Goal: Information Seeking & Learning: Learn about a topic

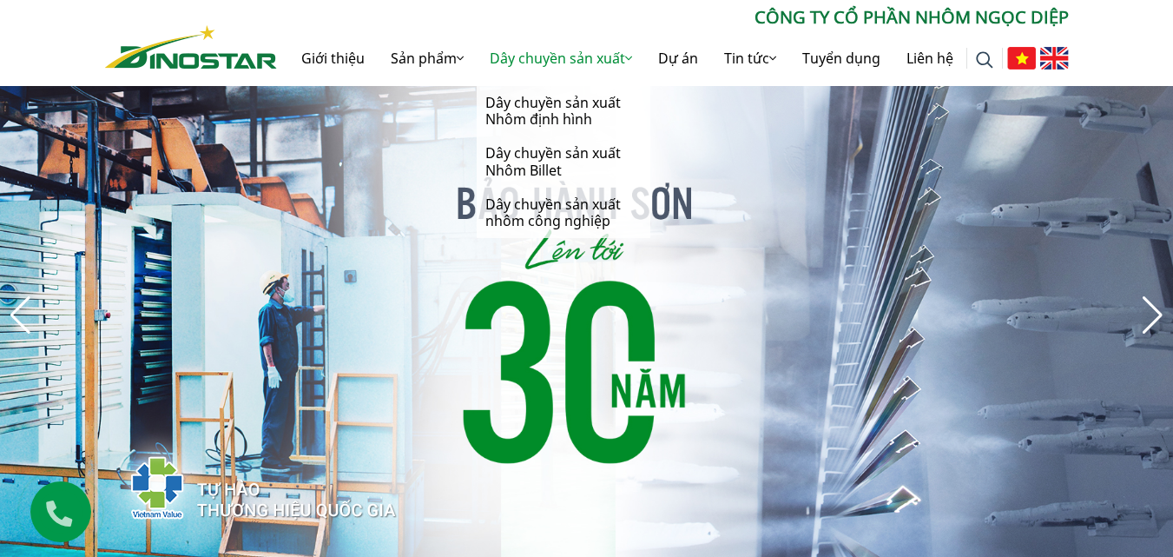
click at [553, 52] on link "Dây chuyền sản xuất" at bounding box center [561, 58] width 168 height 56
click at [539, 112] on link "Dây chuyền sản xuất Nhôm định hình" at bounding box center [564, 111] width 174 height 50
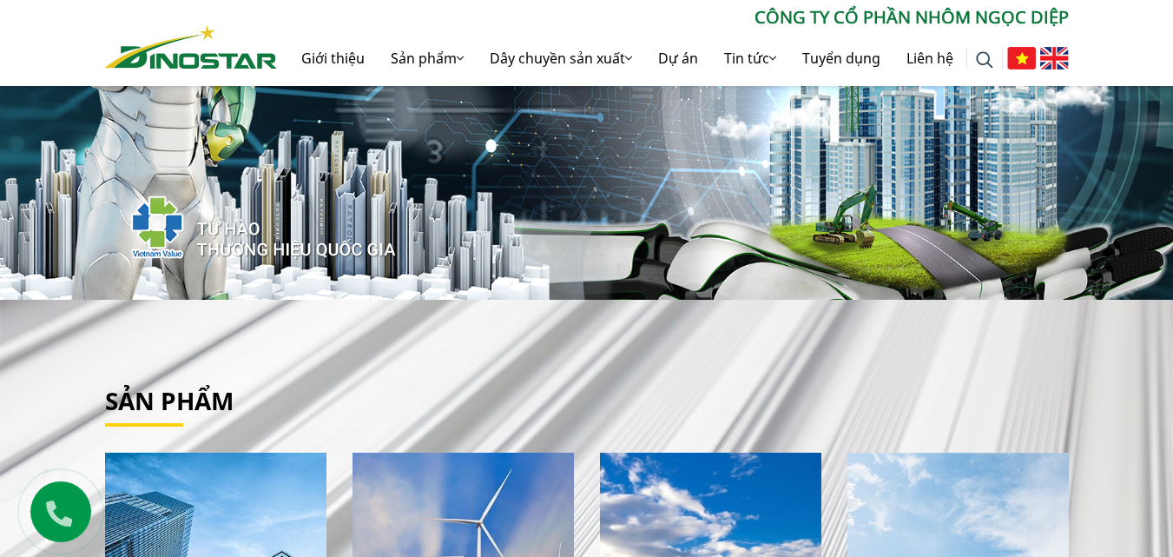
scroll to position [521, 0]
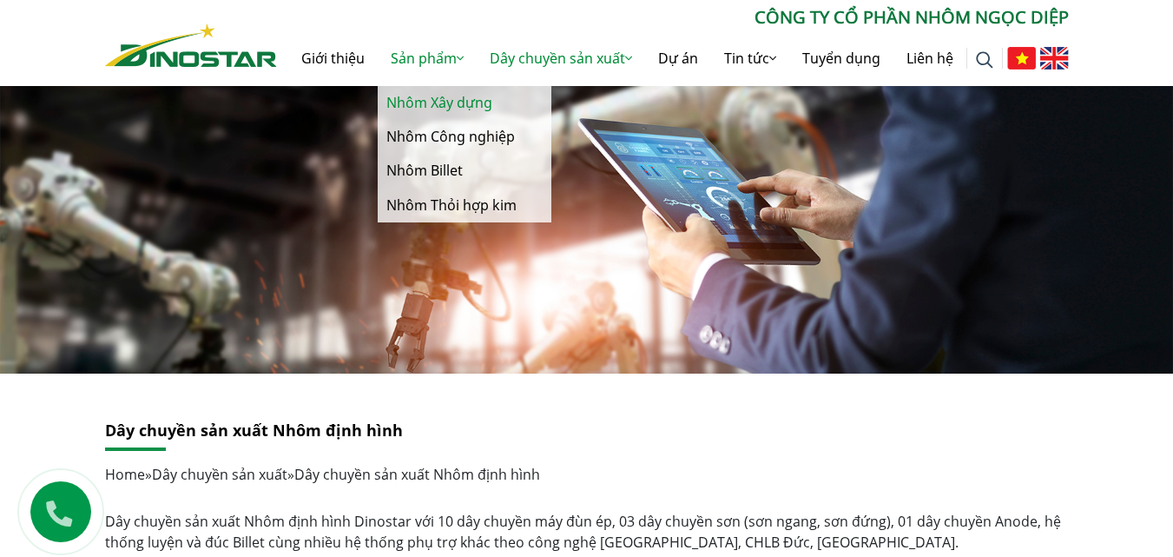
click at [434, 101] on link "Nhôm Xây dựng" at bounding box center [465, 103] width 174 height 34
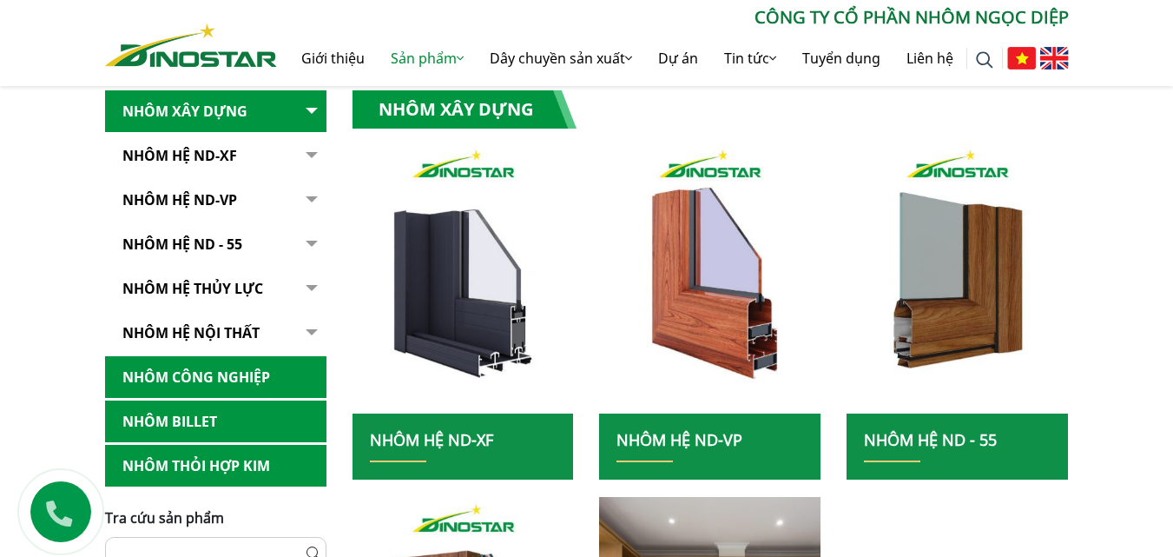
scroll to position [434, 0]
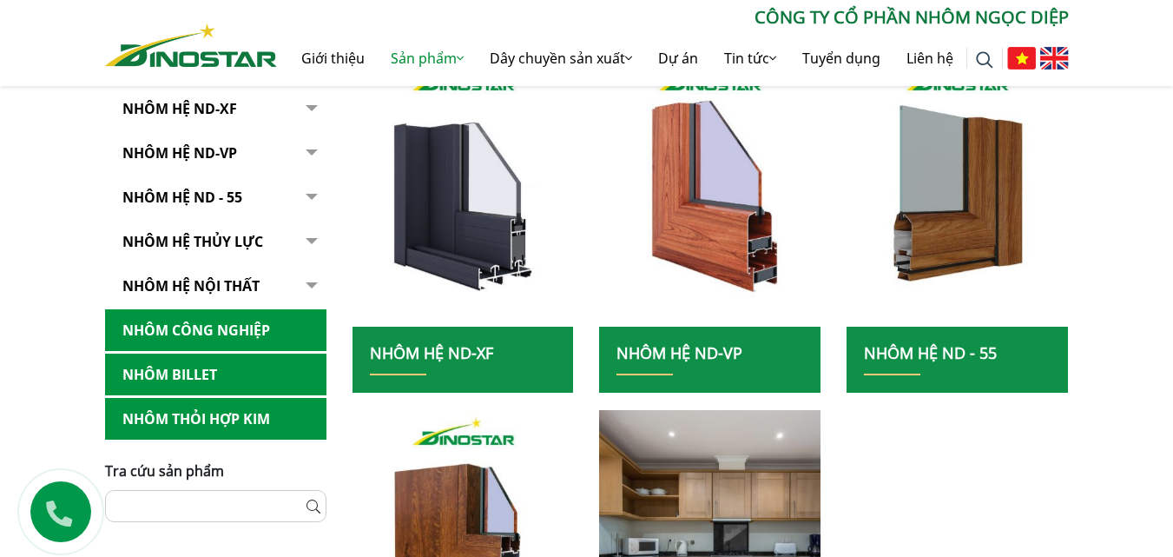
click at [478, 350] on link "Nhôm Hệ ND-XF" at bounding box center [431, 352] width 123 height 21
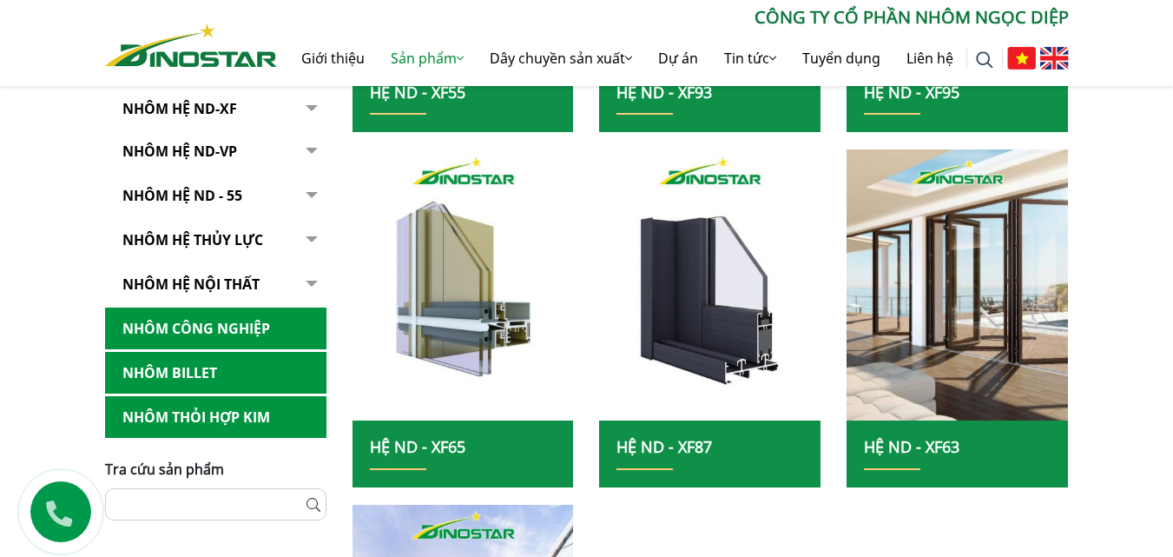
scroll to position [608, 0]
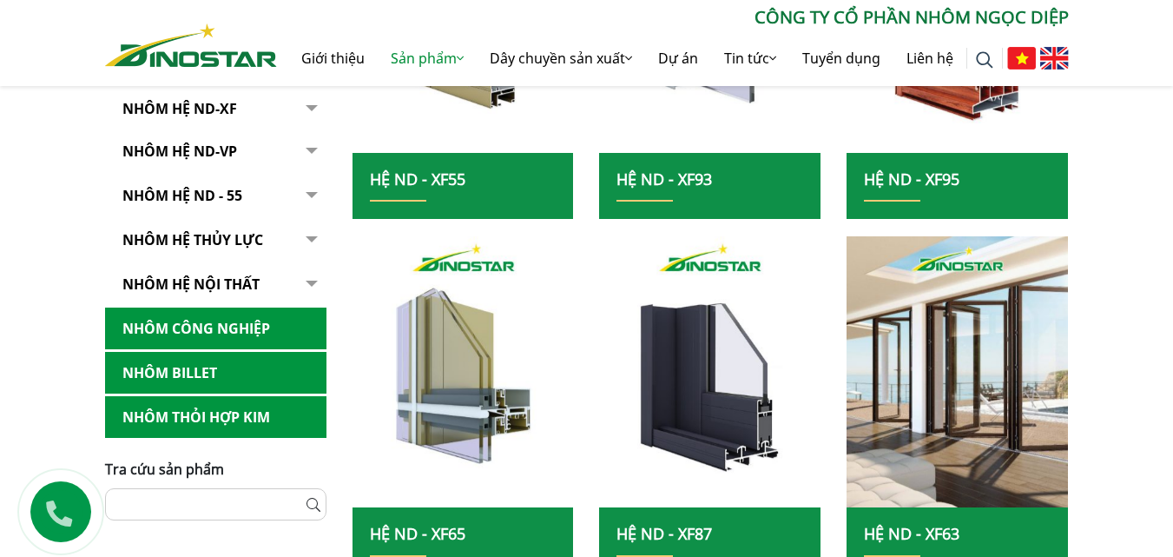
click at [471, 180] on h2 "Hệ ND - XF55" at bounding box center [463, 186] width 187 height 32
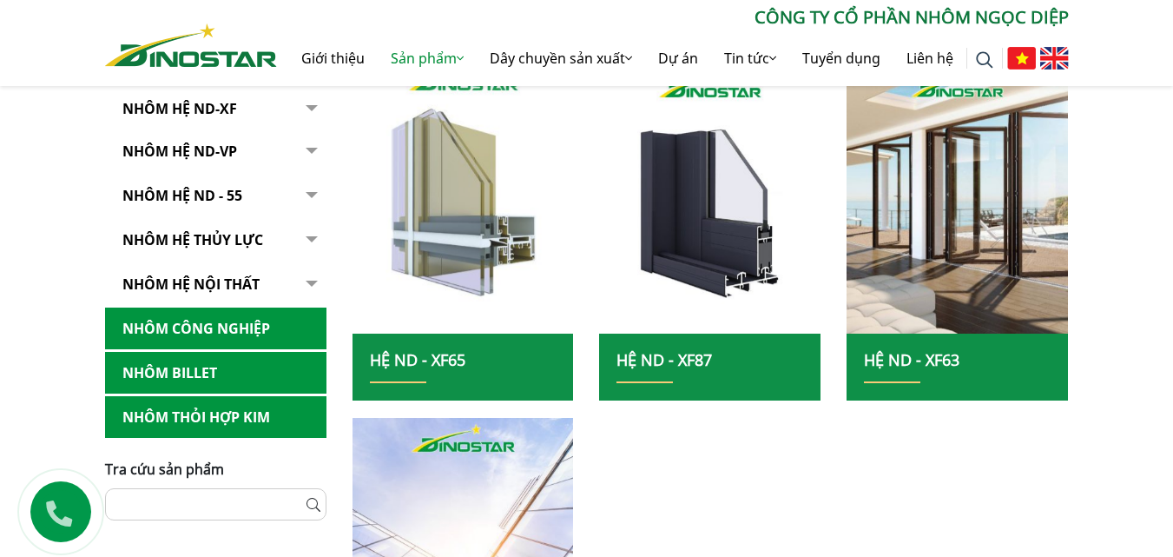
scroll to position [695, 0]
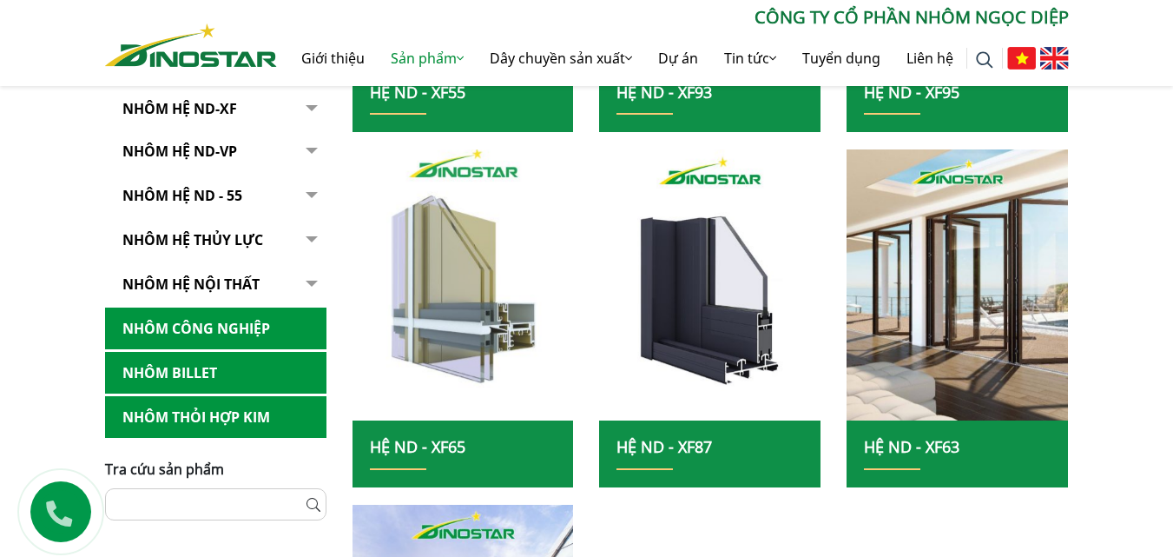
click at [462, 273] on img at bounding box center [463, 285] width 237 height 290
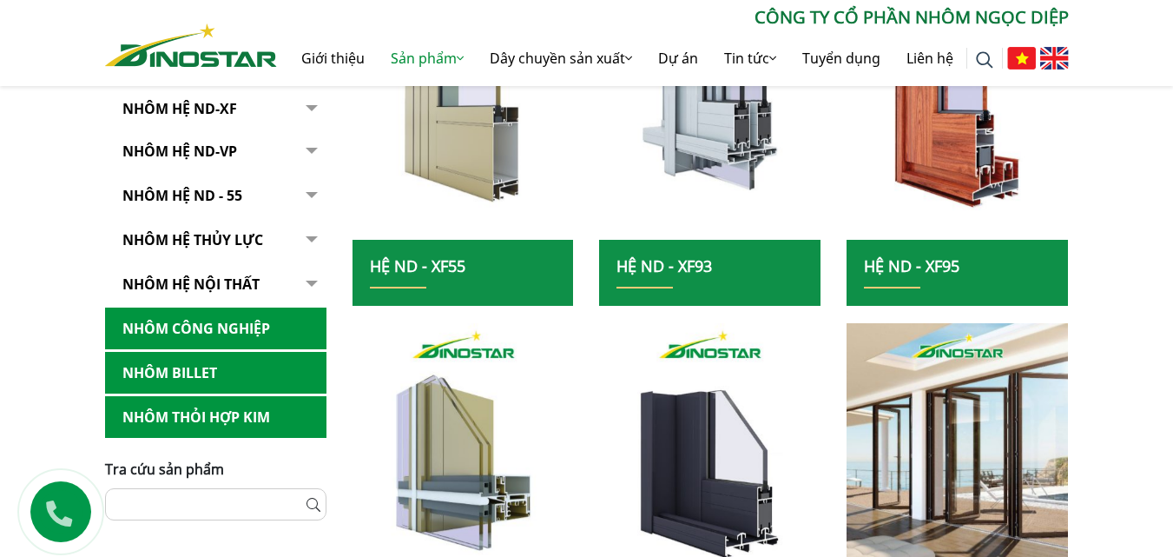
click at [456, 168] on img at bounding box center [463, 104] width 237 height 290
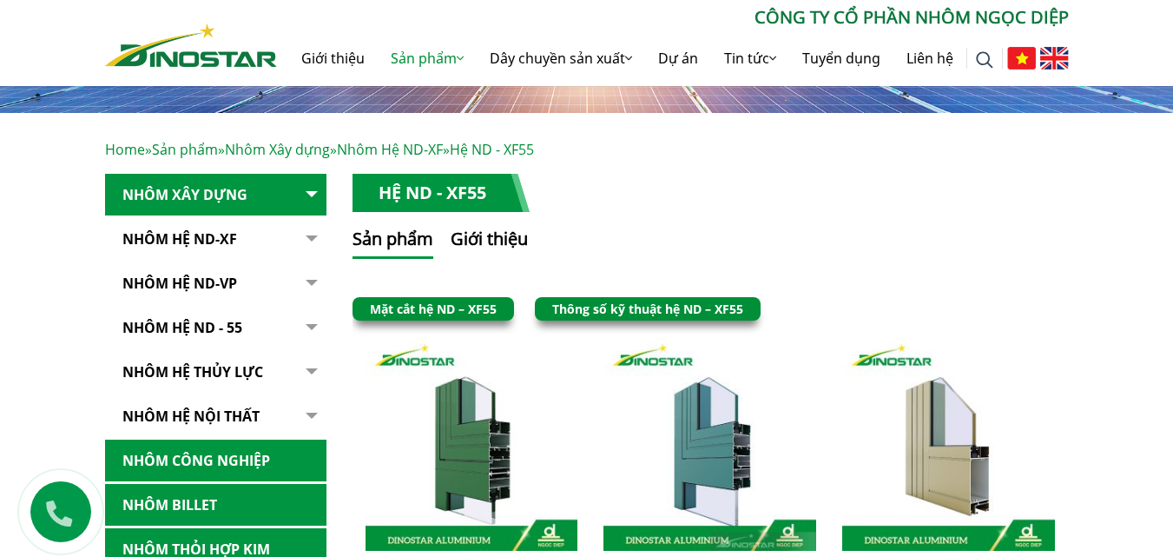
scroll to position [434, 0]
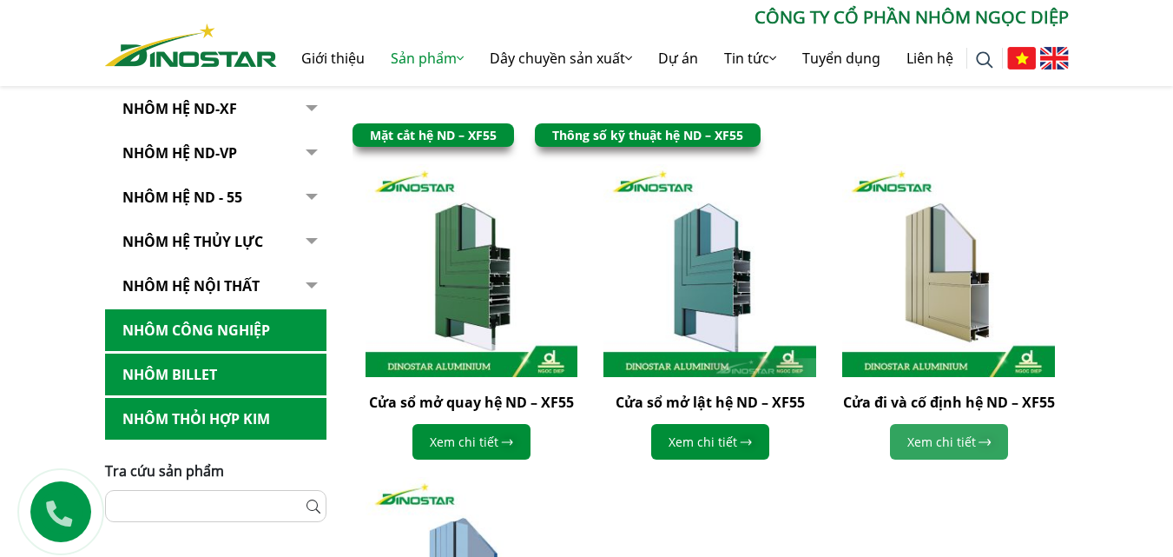
click at [977, 441] on link "Xem chi tiết" at bounding box center [949, 442] width 118 height 36
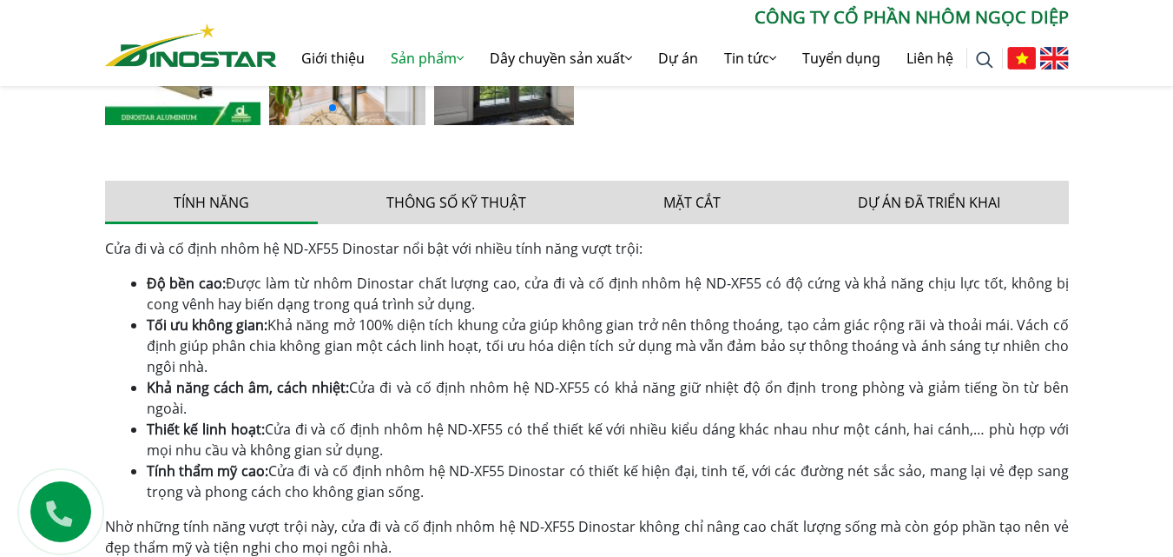
scroll to position [782, 0]
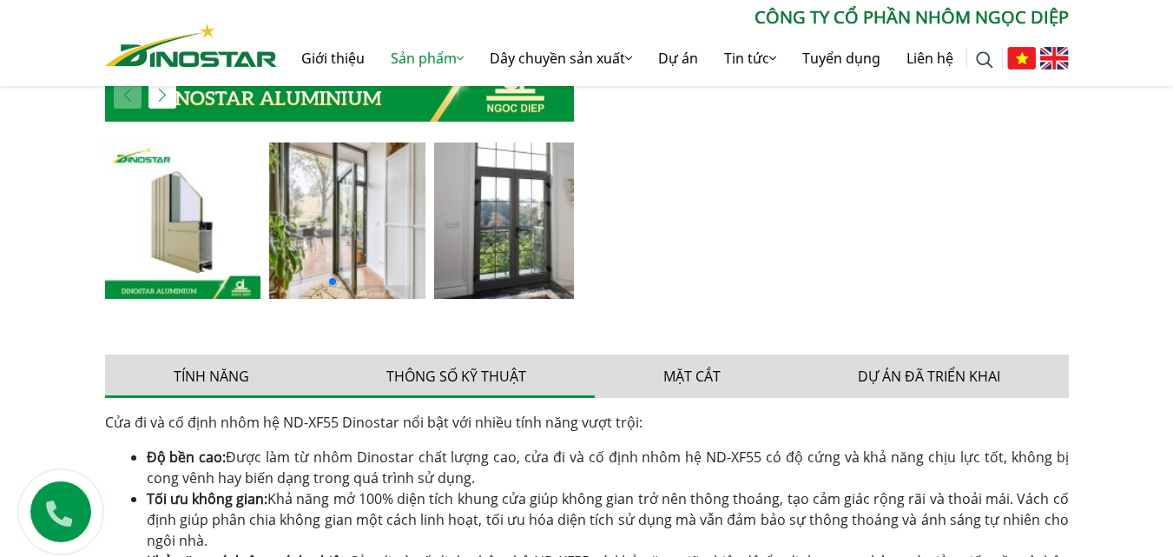
click at [488, 376] on button "Thông số kỹ thuật" at bounding box center [456, 375] width 277 height 43
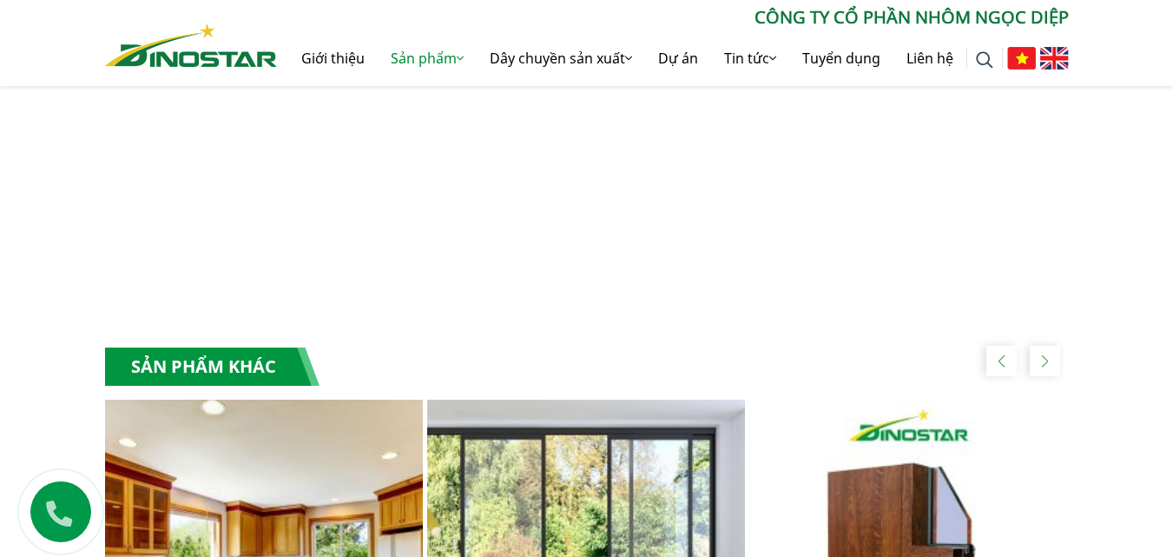
scroll to position [2431, 0]
